Goal: Information Seeking & Learning: Find specific fact

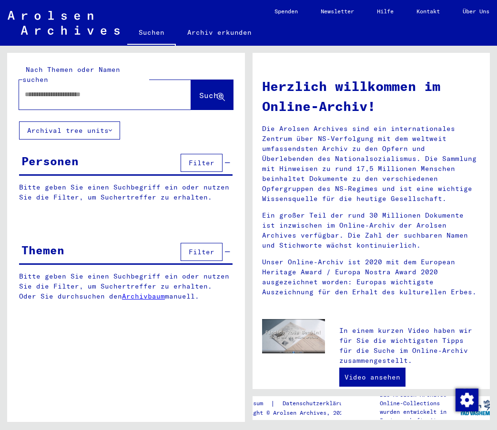
type input "**********"
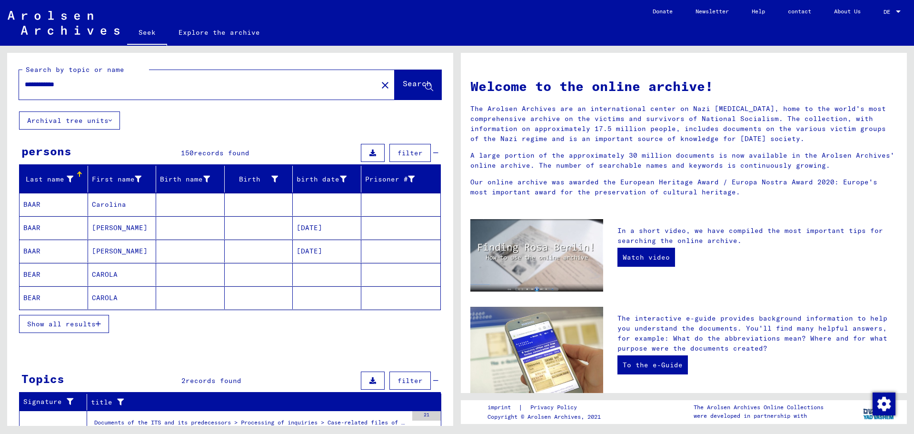
click at [91, 327] on font "Show all results" at bounding box center [61, 324] width 69 height 9
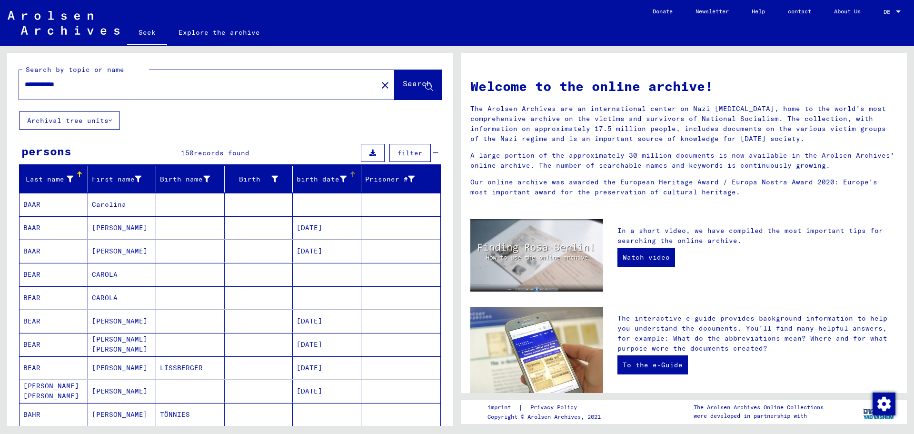
click at [340, 177] on icon at bounding box center [343, 179] width 7 height 7
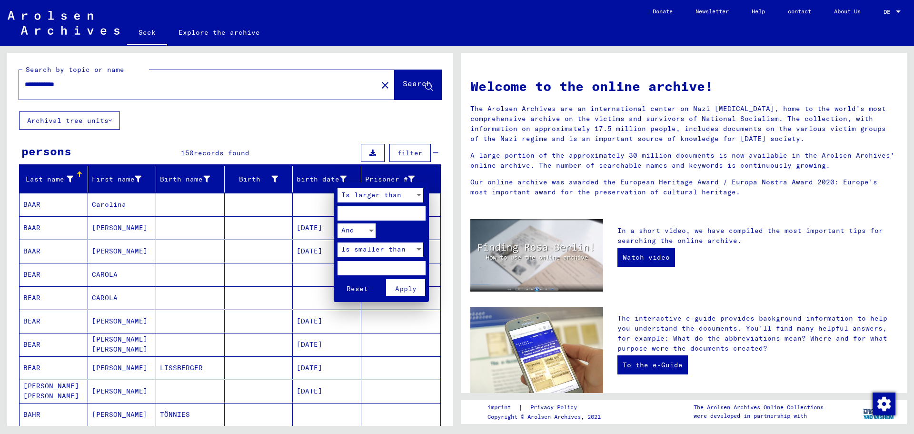
click at [363, 213] on input "number" at bounding box center [382, 213] width 88 height 14
type input "****"
click at [421, 196] on div at bounding box center [419, 195] width 5 height 2
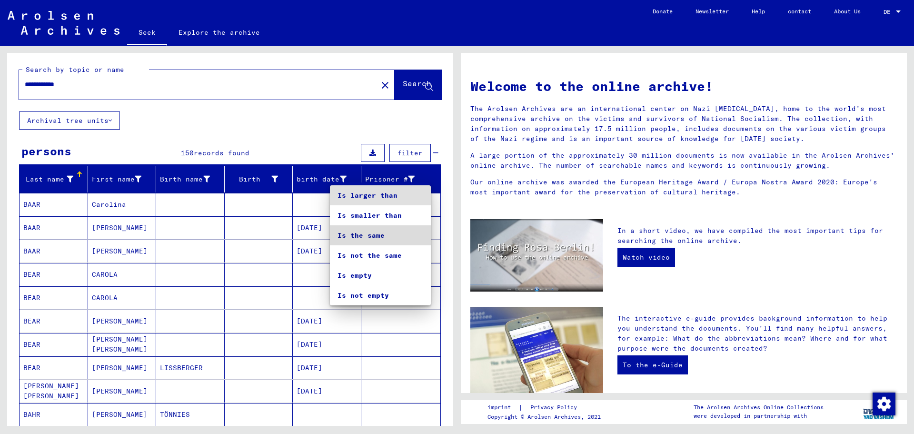
click at [397, 235] on span "Is the same" at bounding box center [381, 235] width 86 height 20
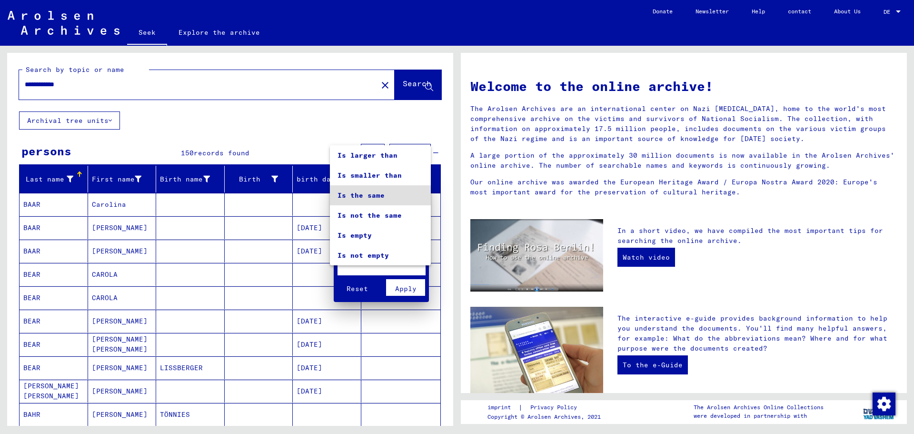
click at [451, 300] on div at bounding box center [457, 217] width 914 height 434
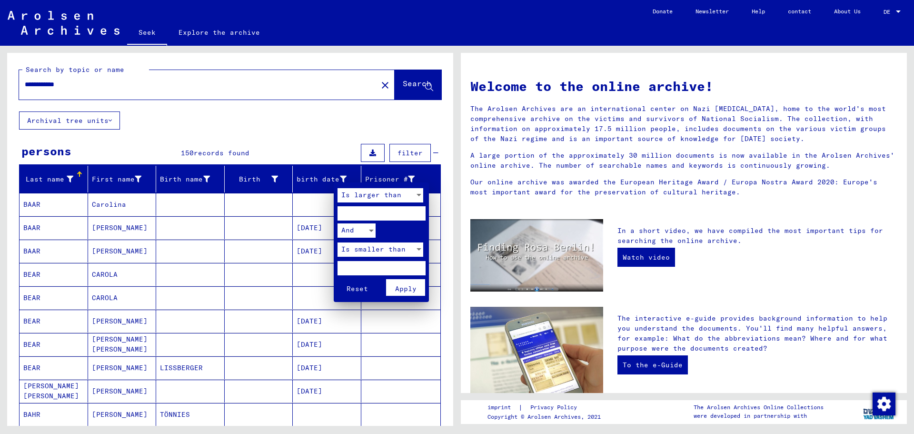
click at [400, 291] on font "Apply" at bounding box center [405, 288] width 21 height 9
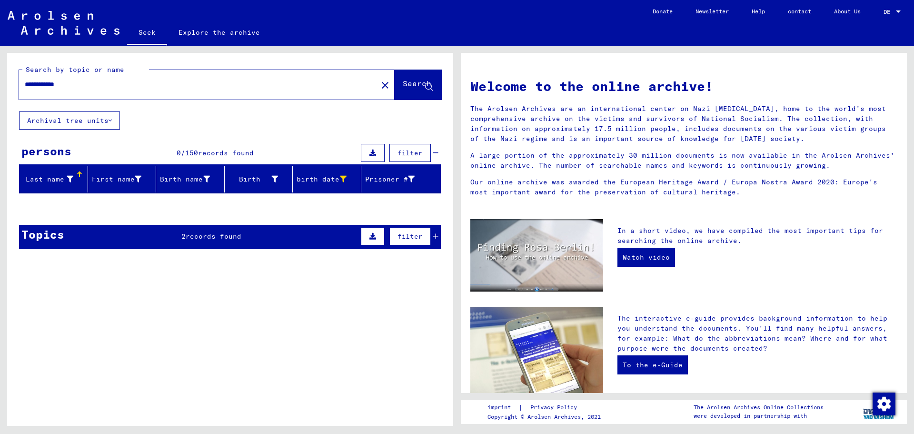
drag, startPoint x: 29, startPoint y: 84, endPoint x: 53, endPoint y: 83, distance: 24.3
click at [32, 83] on input "**********" at bounding box center [195, 85] width 341 height 10
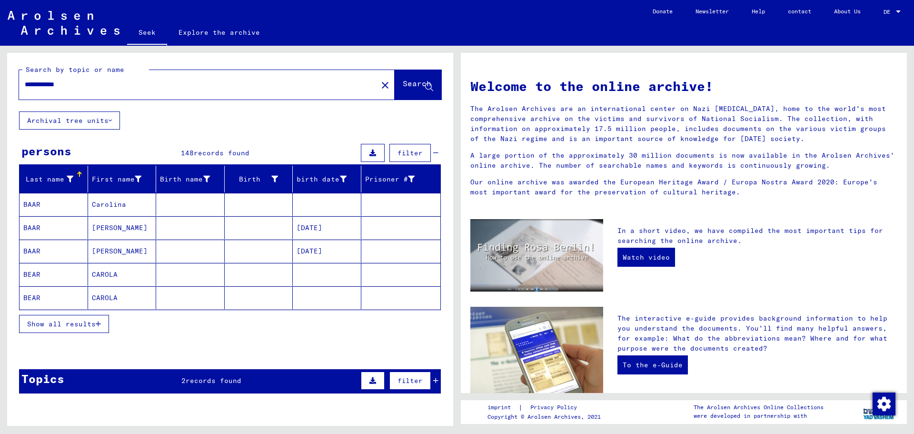
click at [70, 329] on button "Show all results" at bounding box center [64, 324] width 90 height 18
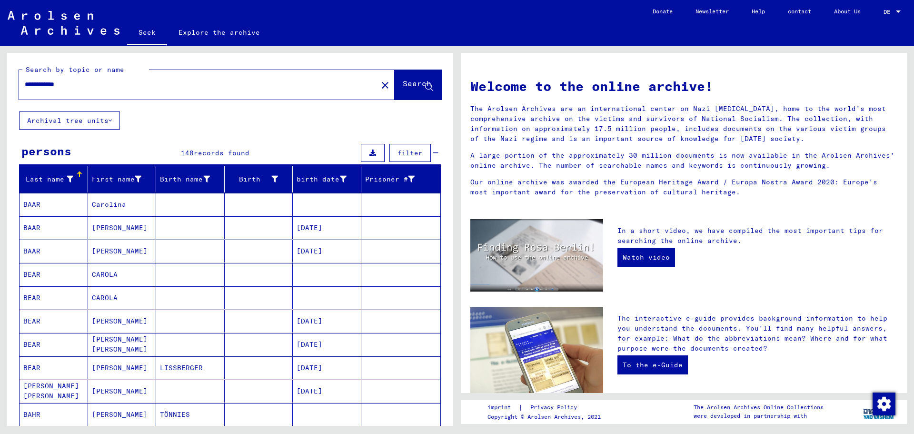
click at [118, 84] on input "**********" at bounding box center [195, 85] width 341 height 10
type input "**********"
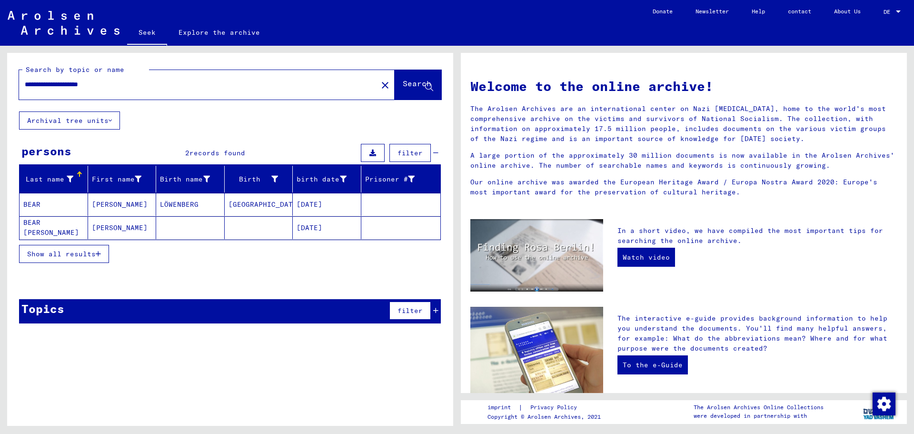
click at [135, 206] on mat-cell "[PERSON_NAME]" at bounding box center [122, 204] width 69 height 23
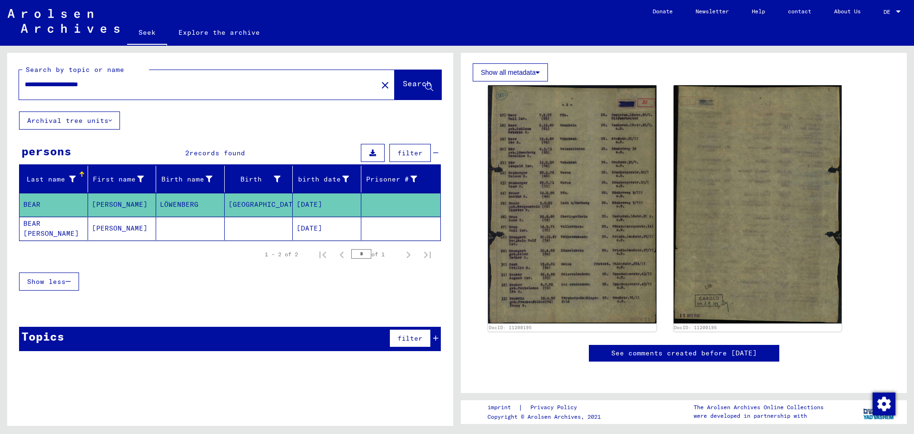
scroll to position [286, 0]
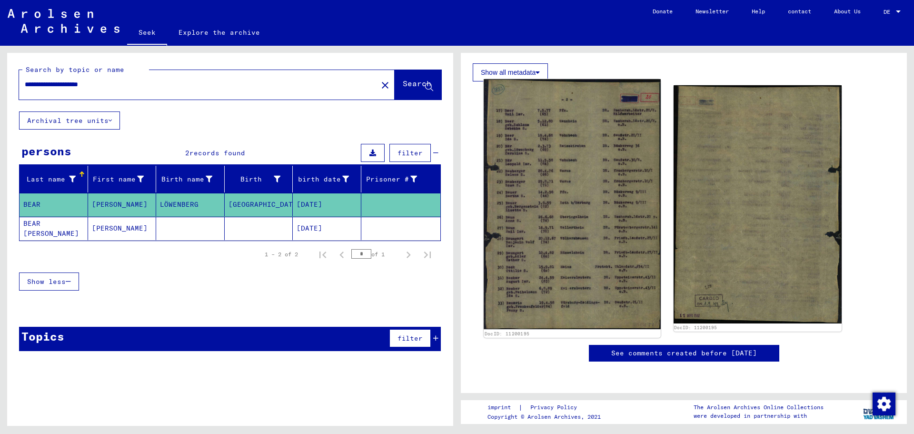
click at [496, 197] on img at bounding box center [572, 204] width 177 height 250
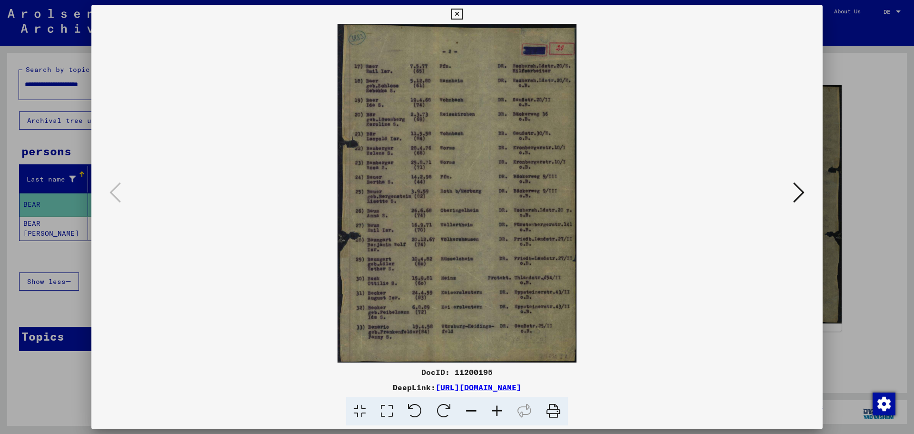
click at [496, 411] on icon at bounding box center [497, 411] width 26 height 29
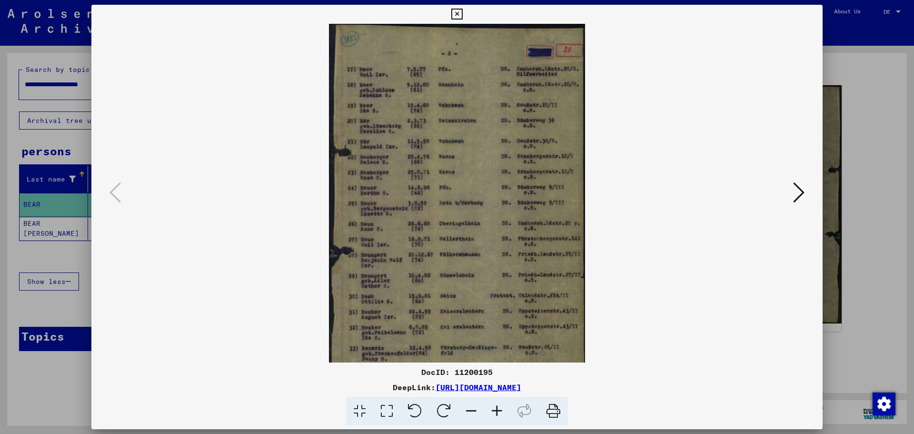
click at [496, 411] on icon at bounding box center [497, 411] width 26 height 29
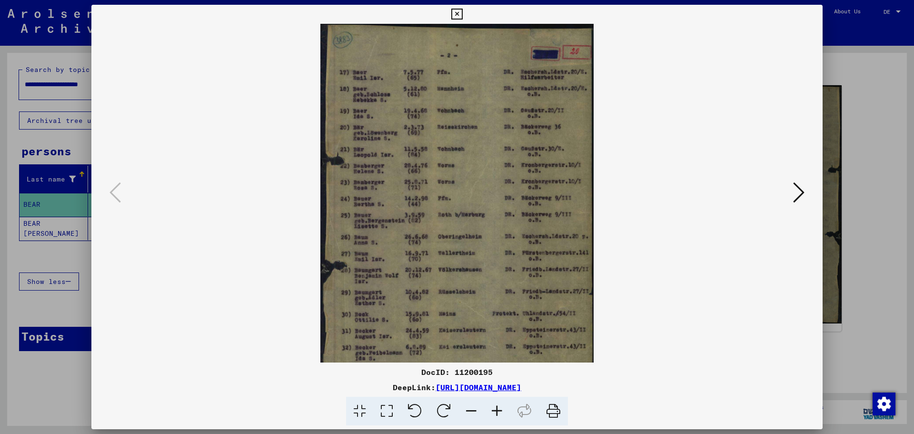
click at [496, 411] on icon at bounding box center [497, 411] width 26 height 29
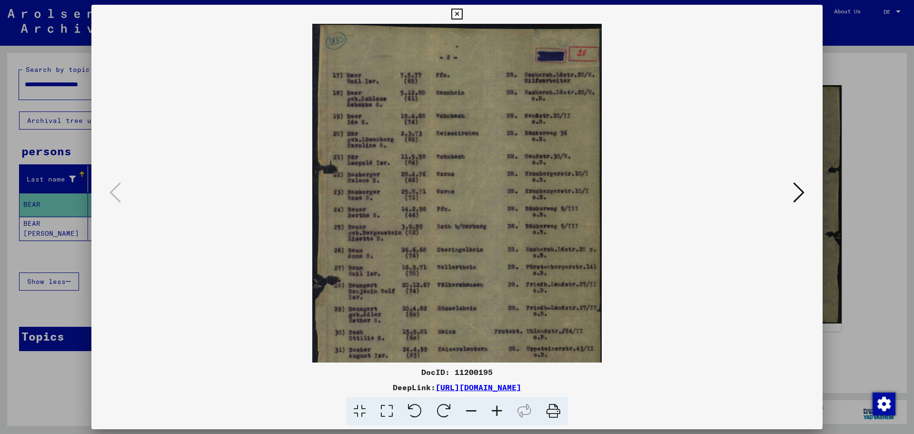
click at [496, 411] on icon at bounding box center [497, 411] width 26 height 29
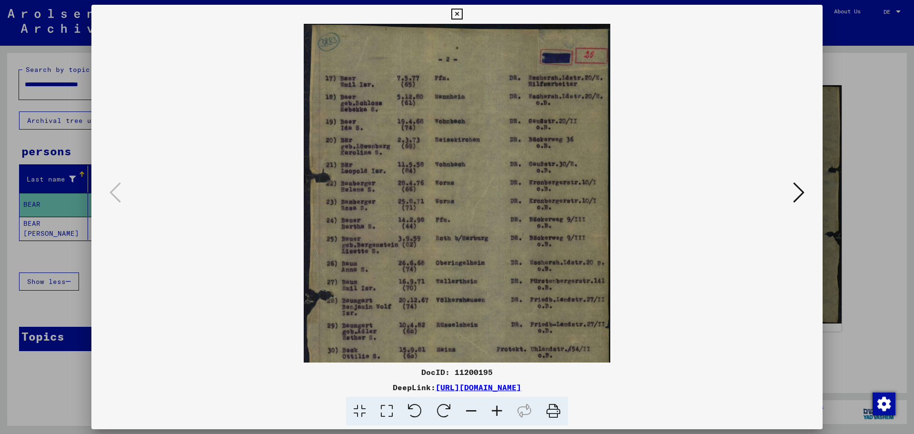
click at [496, 411] on icon at bounding box center [497, 411] width 26 height 29
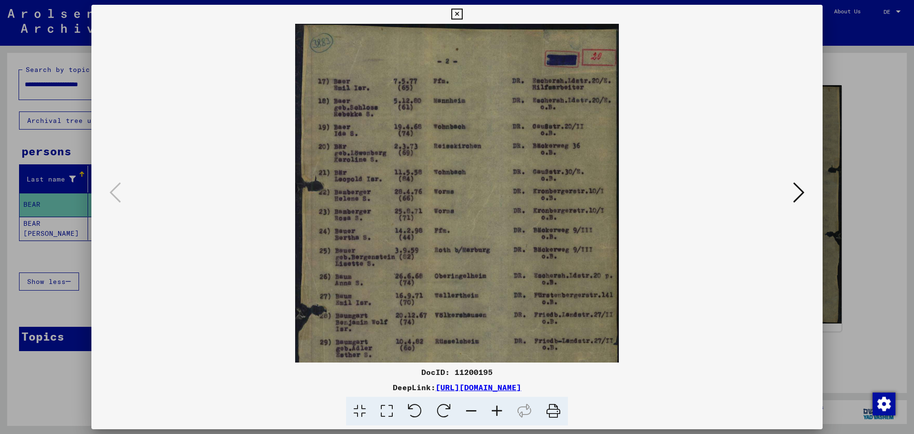
click at [496, 411] on icon at bounding box center [497, 411] width 26 height 29
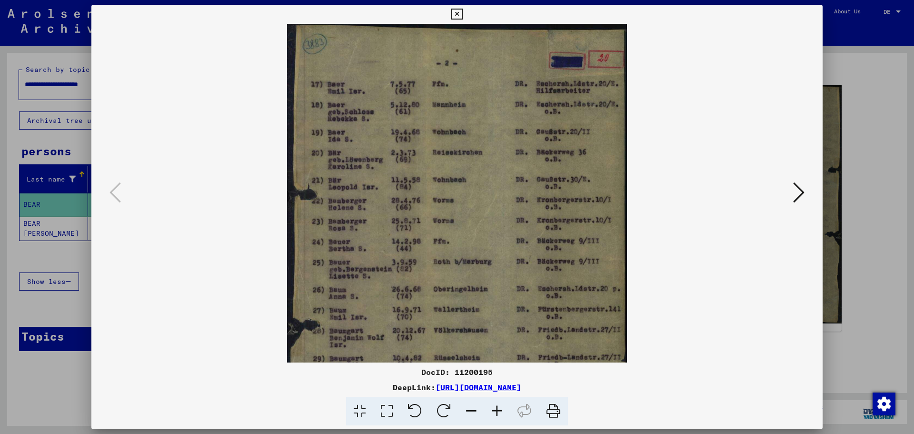
click at [496, 411] on icon at bounding box center [497, 411] width 26 height 29
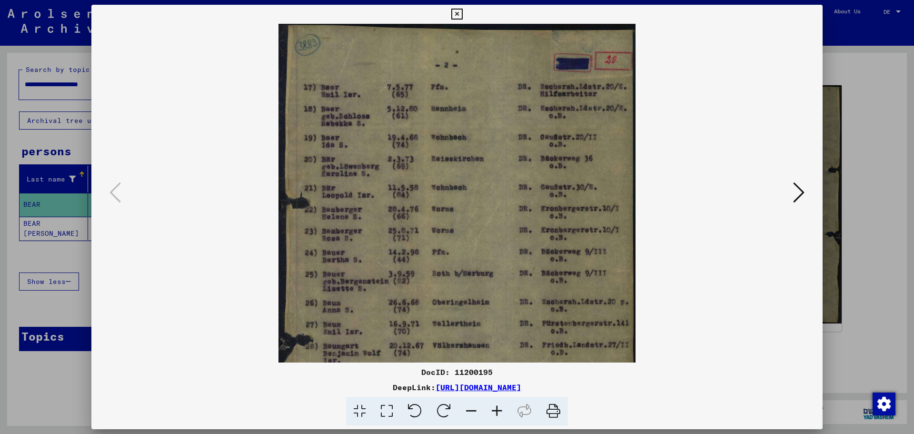
click at [471, 407] on icon at bounding box center [472, 411] width 26 height 29
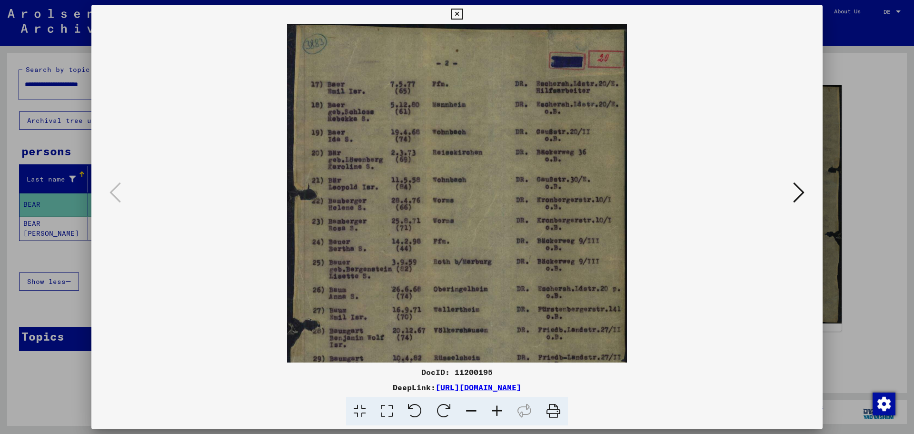
click at [496, 193] on icon at bounding box center [798, 192] width 11 height 23
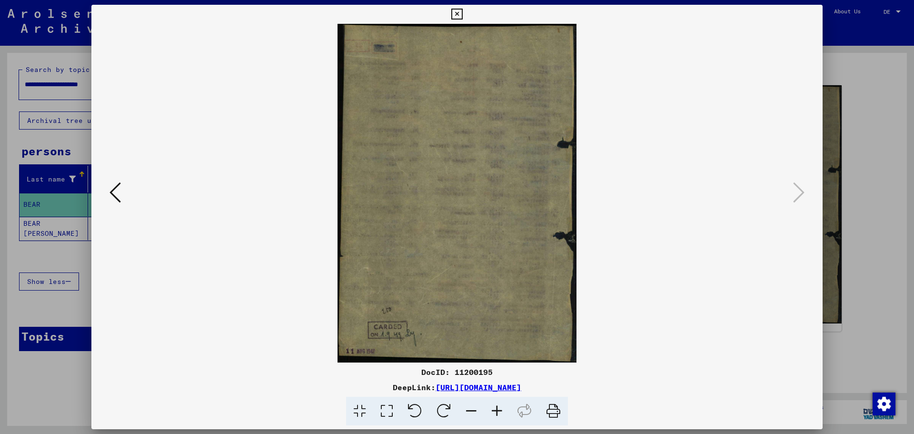
click at [41, 388] on div at bounding box center [457, 217] width 914 height 434
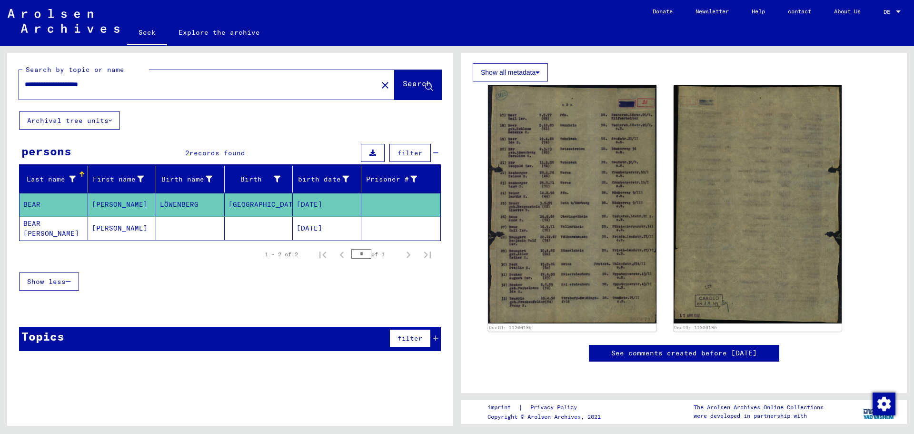
click at [59, 228] on font "BEAR [PERSON_NAME]" at bounding box center [51, 228] width 56 height 19
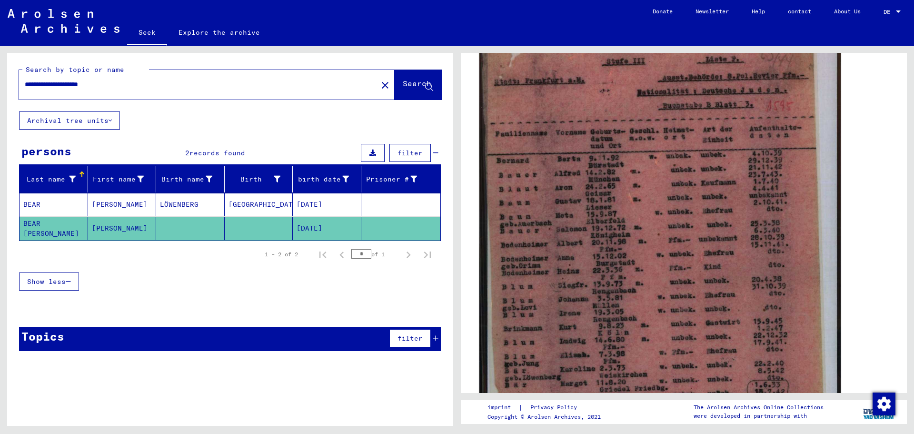
scroll to position [238, 0]
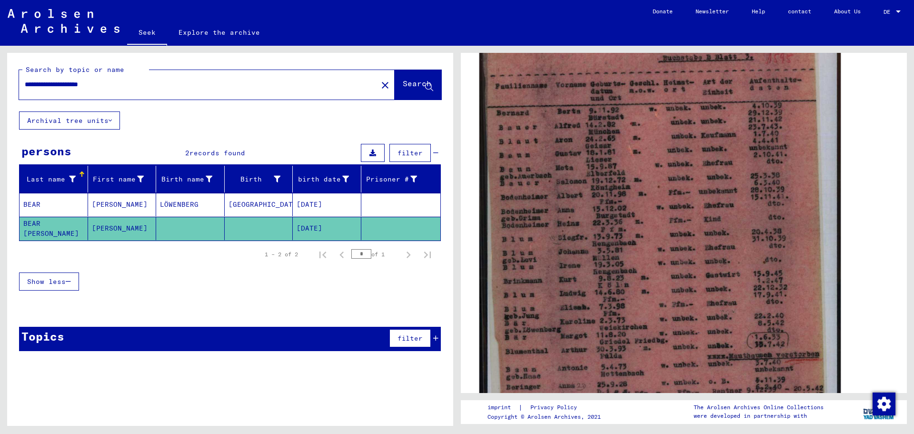
click at [496, 340] on img at bounding box center [660, 226] width 361 height 494
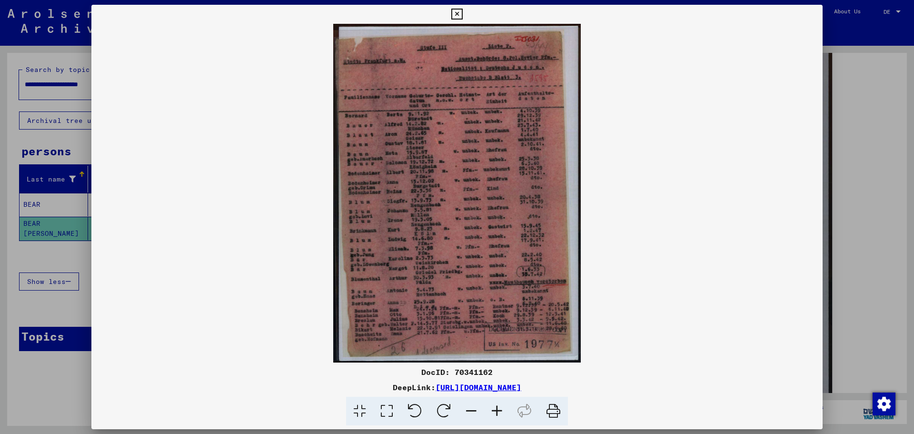
click at [496, 411] on icon at bounding box center [497, 411] width 26 height 29
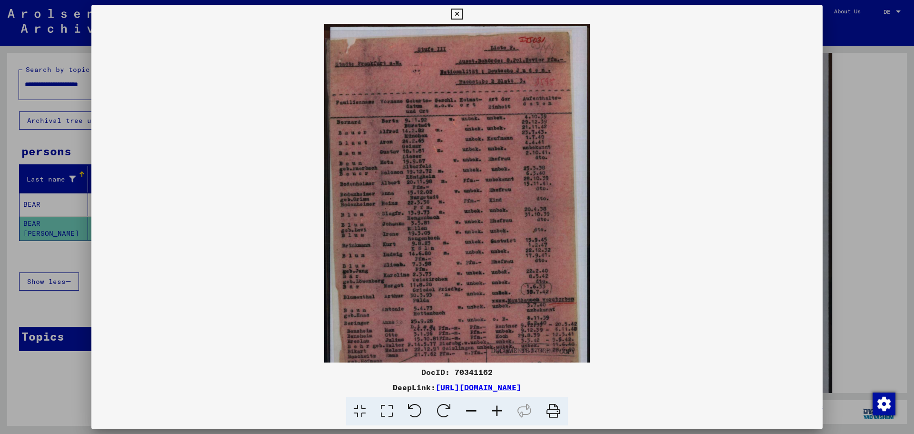
click at [496, 411] on icon at bounding box center [497, 411] width 26 height 29
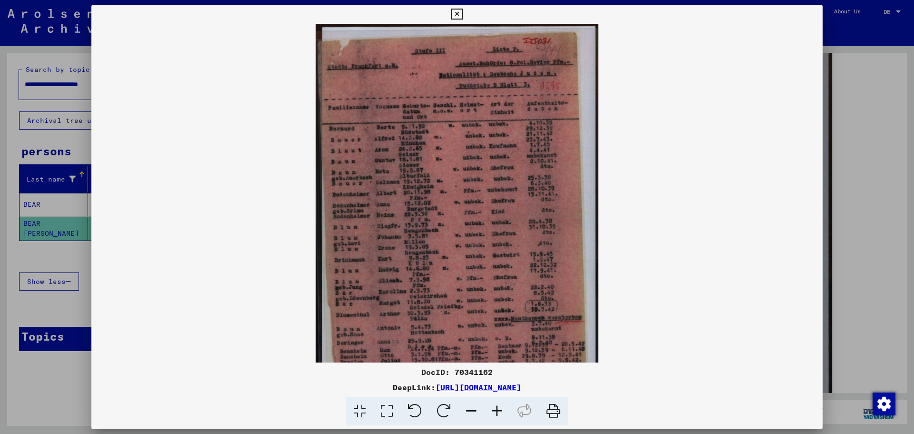
click at [496, 411] on icon at bounding box center [497, 411] width 26 height 29
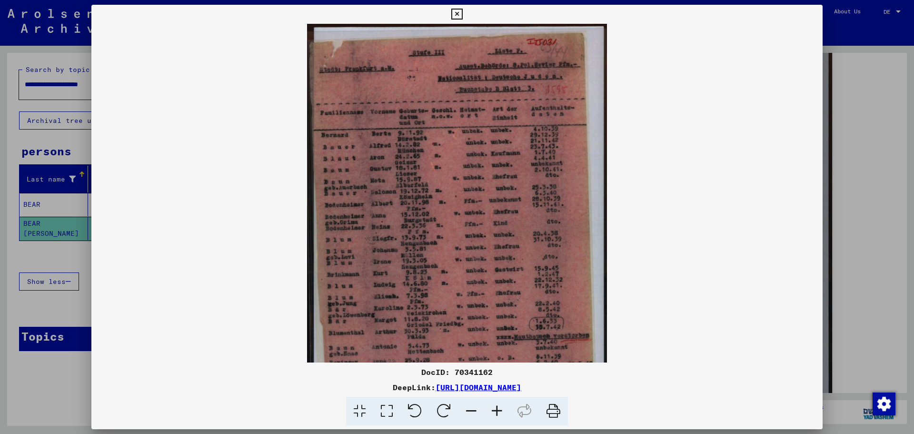
click at [496, 411] on icon at bounding box center [497, 411] width 26 height 29
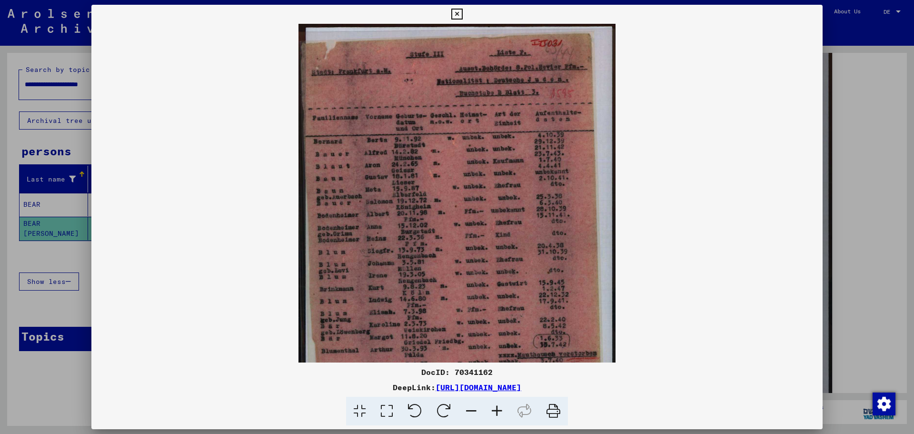
click at [496, 411] on icon at bounding box center [497, 411] width 26 height 29
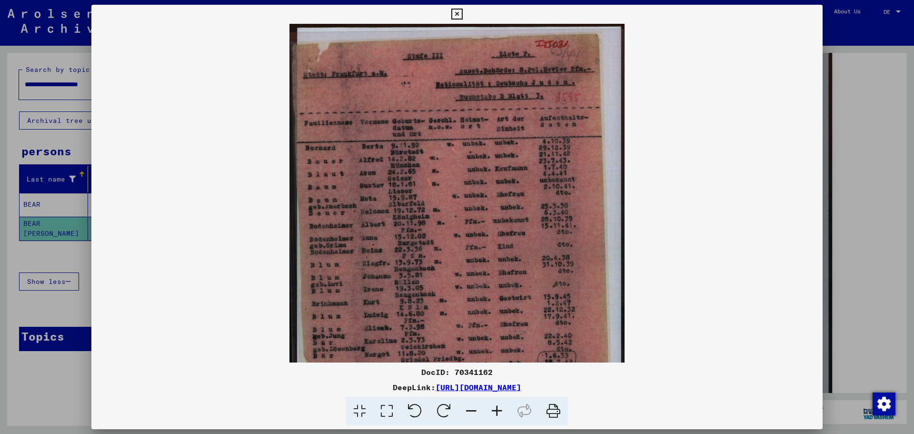
click at [496, 171] on div at bounding box center [457, 217] width 914 height 434
